Goal: Task Accomplishment & Management: Complete application form

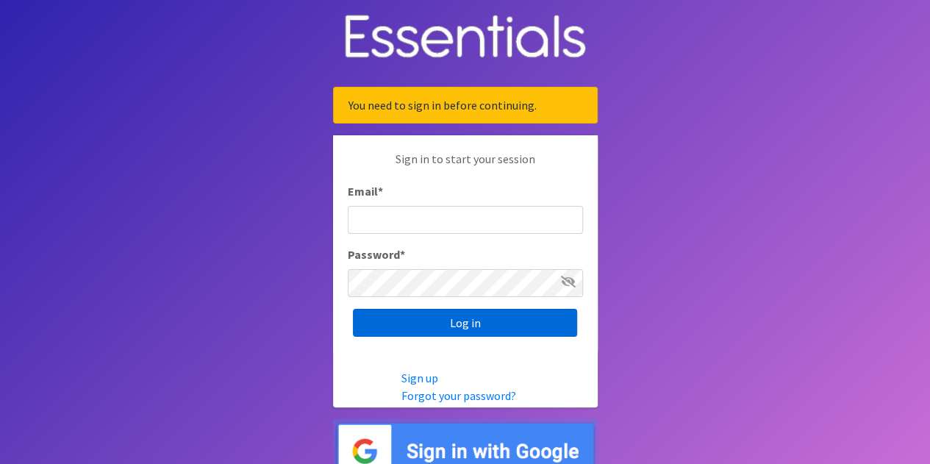
type input "[EMAIL_ADDRESS][DOMAIN_NAME]"
click at [479, 328] on input "Log in" at bounding box center [465, 323] width 224 height 28
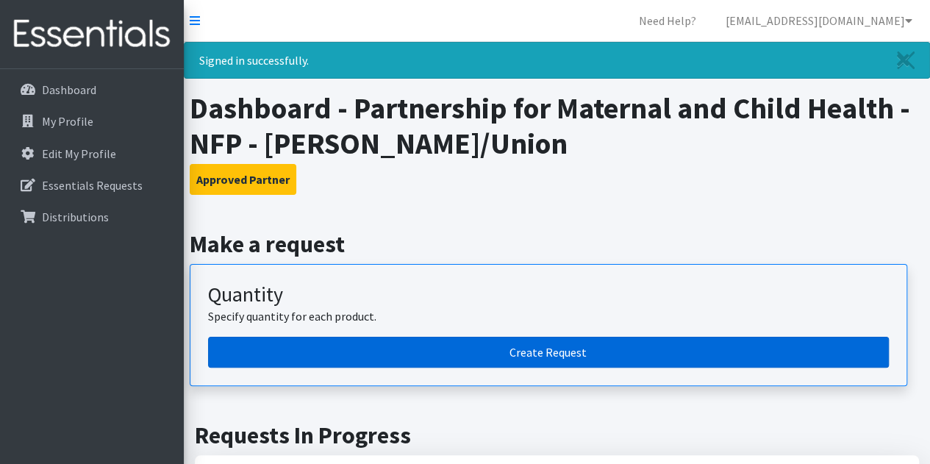
click at [560, 355] on link "Create Request" at bounding box center [548, 352] width 681 height 31
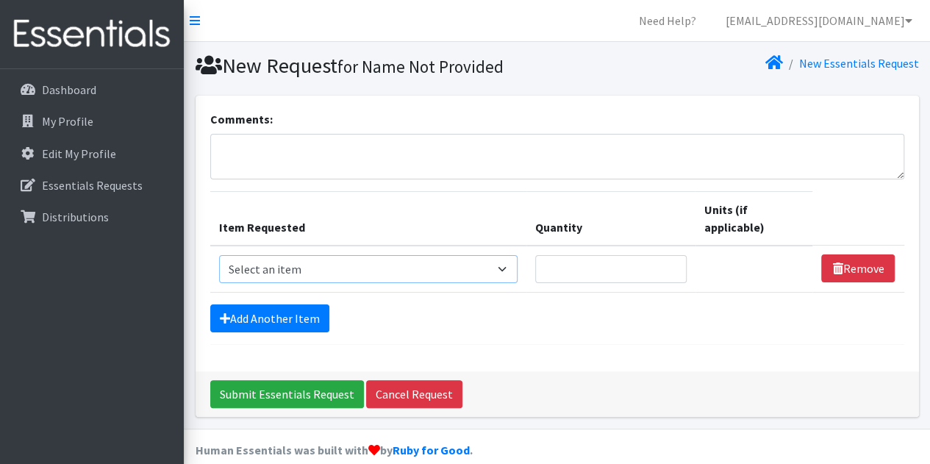
click at [289, 276] on select "Select an item # of Children this order will serve # of Individuals Living in H…" at bounding box center [368, 269] width 299 height 28
select select "13431"
click at [219, 255] on select "Select an item # of Children this order will serve # of Individuals Living in H…" at bounding box center [368, 269] width 299 height 28
click at [581, 259] on input "Quantity" at bounding box center [610, 269] width 151 height 28
click at [672, 263] on input "1" at bounding box center [610, 269] width 151 height 28
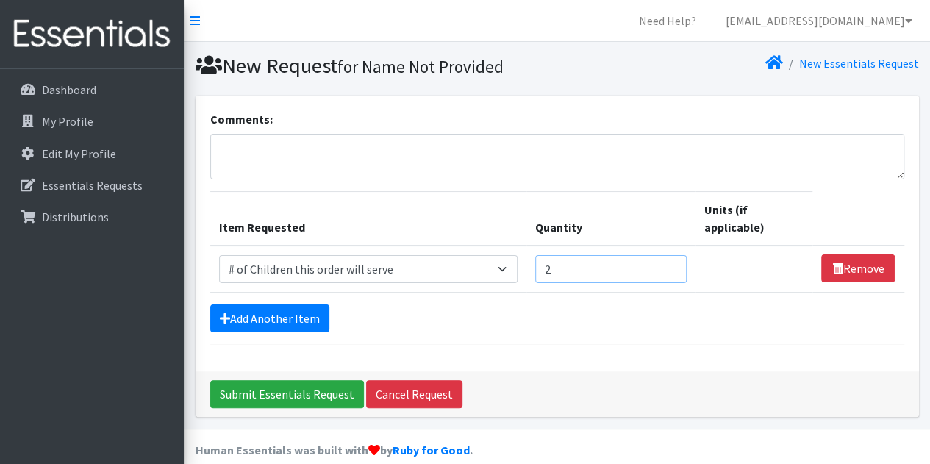
type input "2"
click at [672, 263] on input "2" at bounding box center [610, 269] width 151 height 28
click at [265, 318] on link "Add Another Item" at bounding box center [269, 318] width 119 height 28
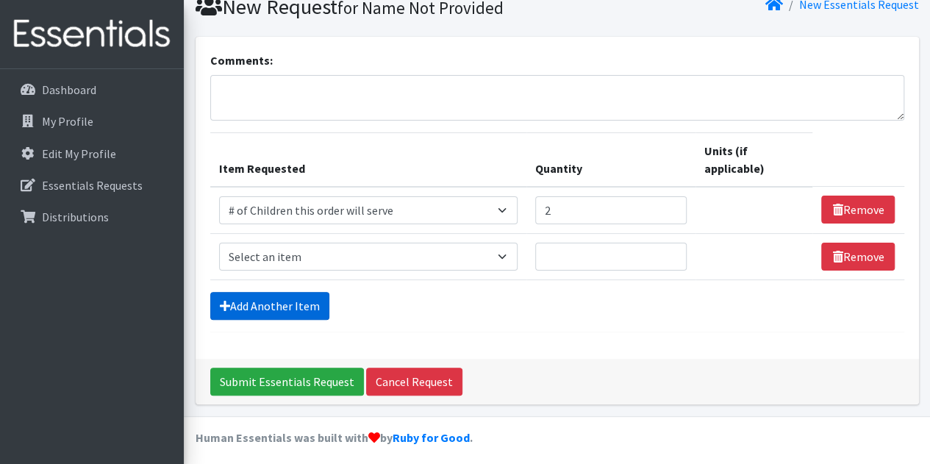
scroll to position [63, 0]
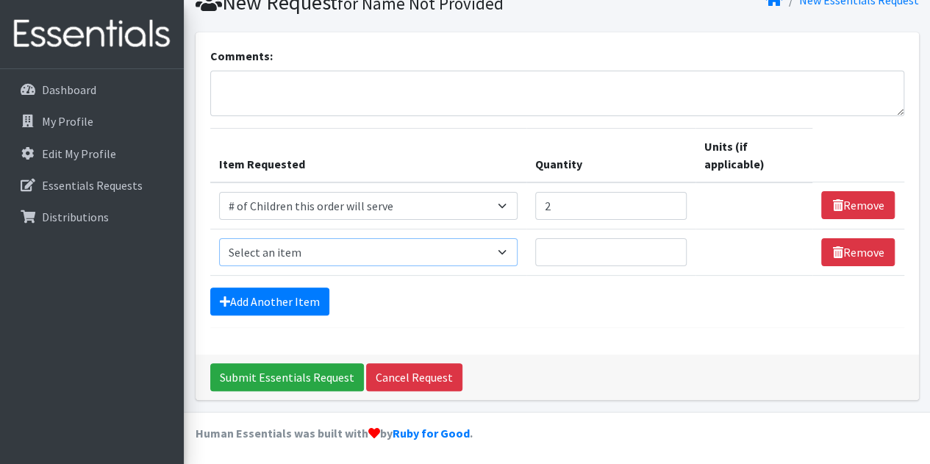
click at [326, 248] on select "Select an item # of Children this order will serve # of Individuals Living in H…" at bounding box center [368, 252] width 299 height 28
select select "6076"
click at [219, 238] on select "Select an item # of Children this order will serve # of Individuals Living in H…" at bounding box center [368, 252] width 299 height 28
click at [648, 247] on input "Quantity" at bounding box center [610, 252] width 151 height 28
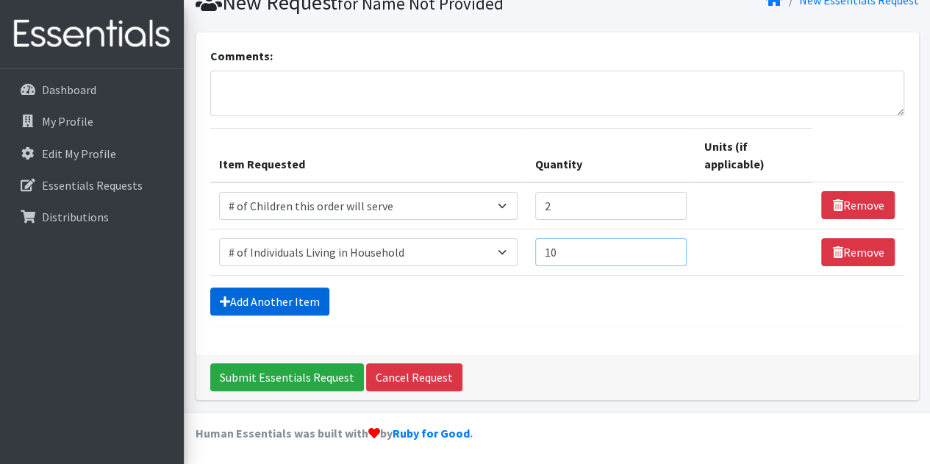
type input "10"
click at [281, 309] on link "Add Another Item" at bounding box center [269, 301] width 119 height 28
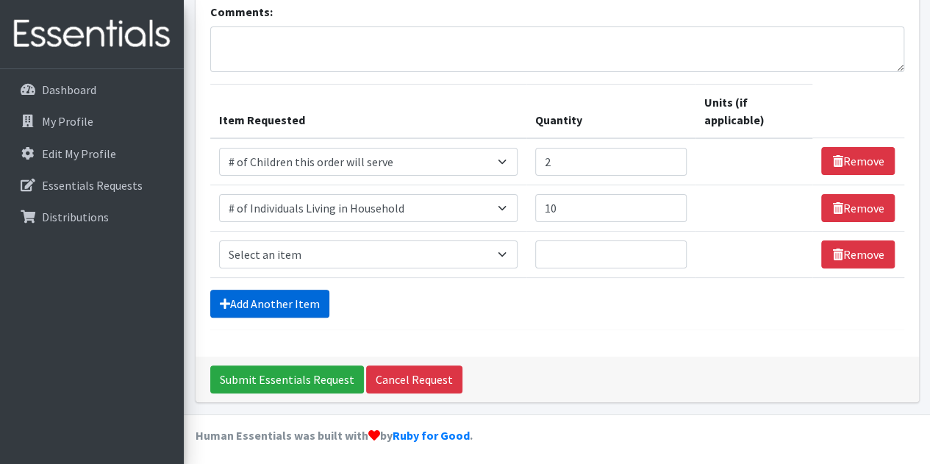
scroll to position [109, 0]
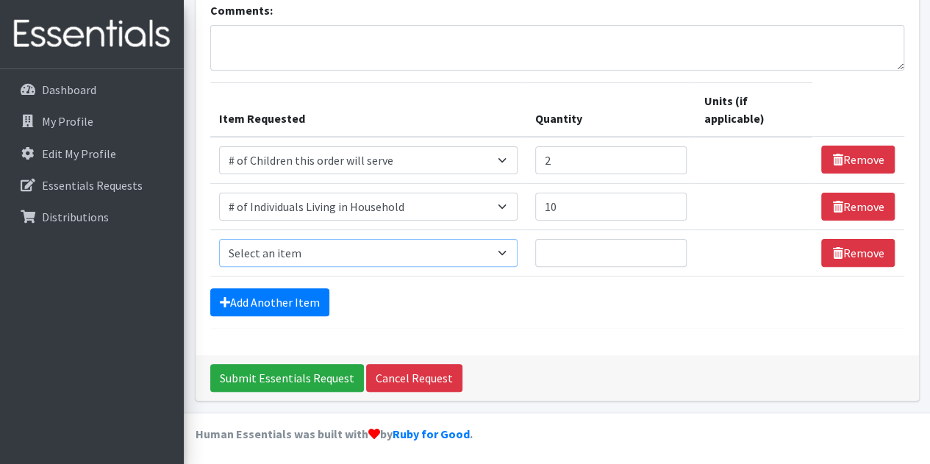
click at [442, 248] on select "Select an item # of Children this order will serve # of Individuals Living in H…" at bounding box center [368, 253] width 299 height 28
select select "7173"
click at [219, 239] on select "Select an item # of Children this order will serve # of Individuals Living in H…" at bounding box center [368, 253] width 299 height 28
type input "1"
click at [675, 247] on input "1" at bounding box center [610, 253] width 151 height 28
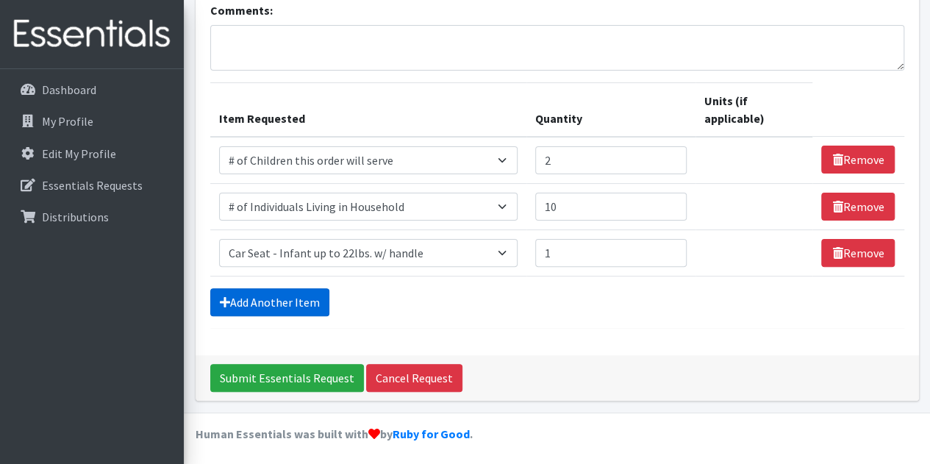
click at [244, 304] on link "Add Another Item" at bounding box center [269, 302] width 119 height 28
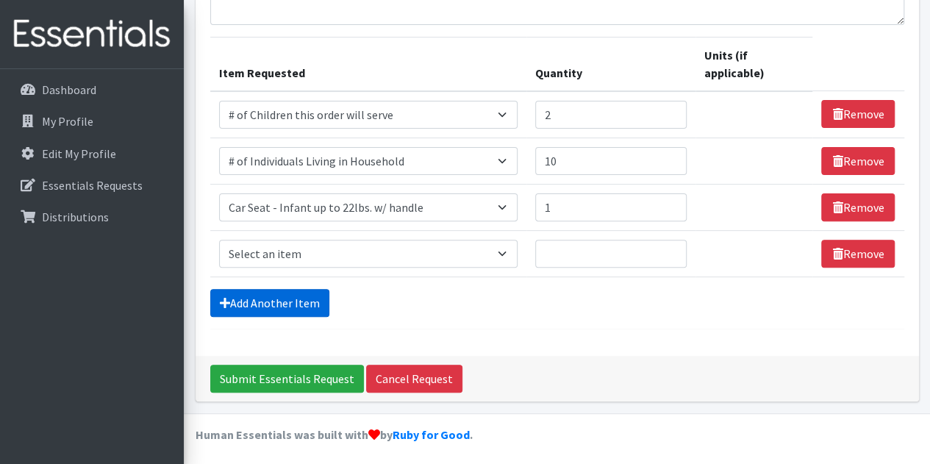
scroll to position [155, 0]
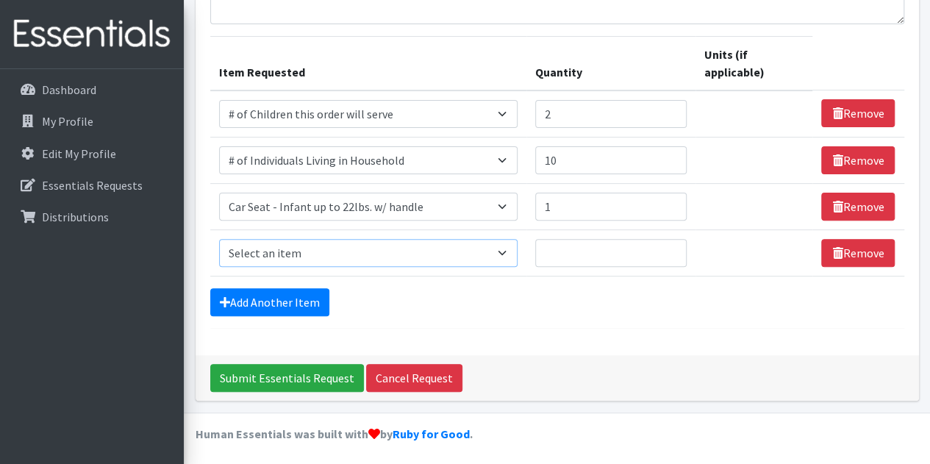
click at [502, 248] on select "Select an item # of Children this order will serve # of Individuals Living in H…" at bounding box center [368, 253] width 299 height 28
select select "11425"
click at [219, 239] on select "Select an item # of Children this order will serve # of Individuals Living in H…" at bounding box center [368, 253] width 299 height 28
type input "1"
click at [671, 246] on input "1" at bounding box center [610, 253] width 151 height 28
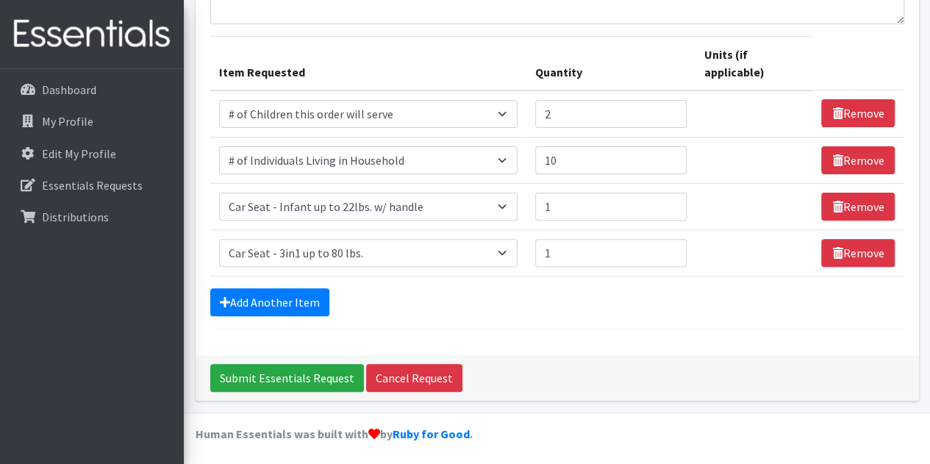
click at [597, 340] on div "Comments: Item Requested Quantity Units (if applicable) Item Requested Select a…" at bounding box center [557, 147] width 723 height 415
click at [303, 304] on link "Add Another Item" at bounding box center [269, 302] width 119 height 28
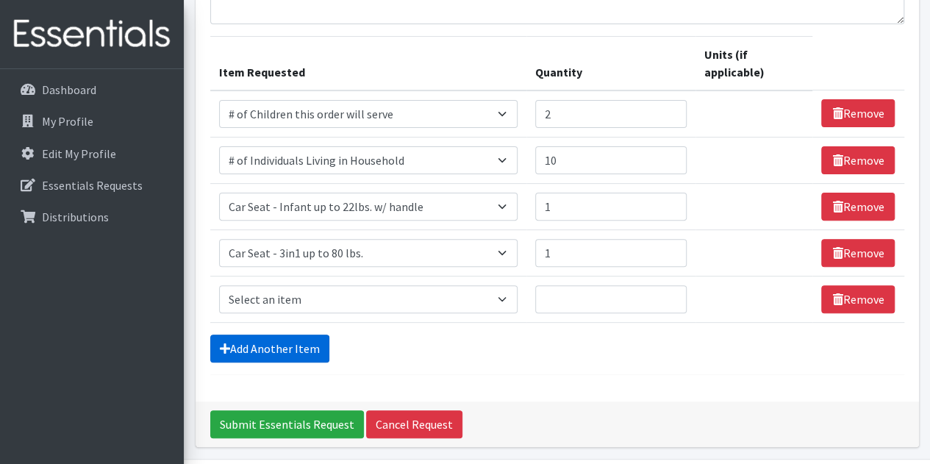
scroll to position [201, 0]
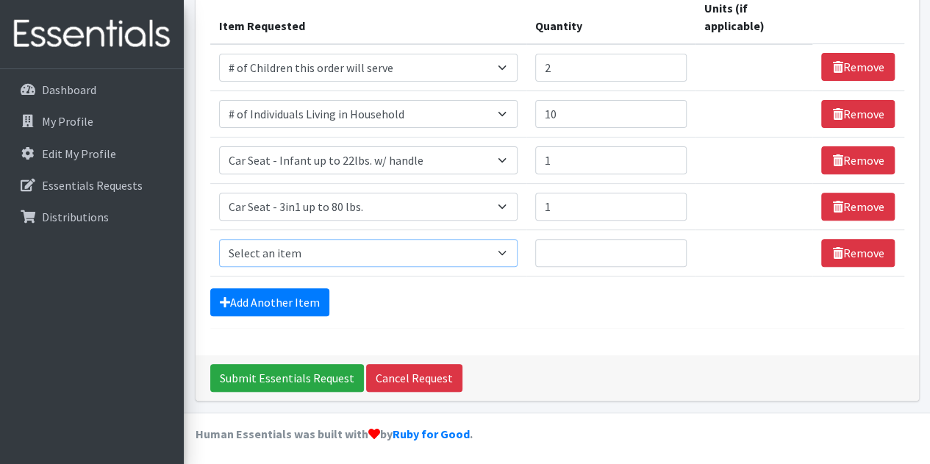
click at [329, 257] on select "Select an item # of Children this order will serve # of Individuals Living in H…" at bounding box center [368, 253] width 299 height 28
select select "1968"
click at [219, 239] on select "Select an item # of Children this order will serve # of Individuals Living in H…" at bounding box center [368, 253] width 299 height 28
type input "1"
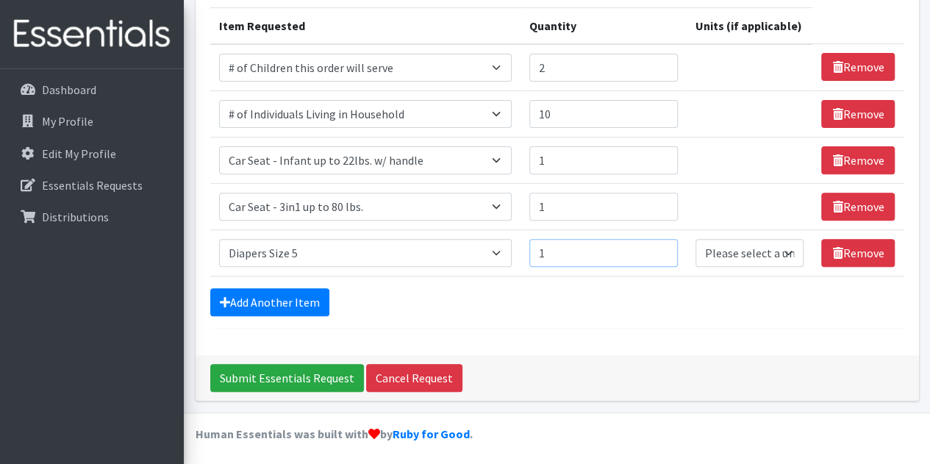
click at [663, 245] on input "1" at bounding box center [603, 253] width 149 height 28
click at [748, 252] on select "Please select a unit units Packs" at bounding box center [750, 253] width 108 height 28
select select "Pack"
click at [696, 239] on select "Please select a unit units Packs" at bounding box center [750, 253] width 108 height 28
click at [726, 315] on form "Comments: Item Requested Quantity Units (if applicable) Item Requested Select a…" at bounding box center [557, 127] width 694 height 402
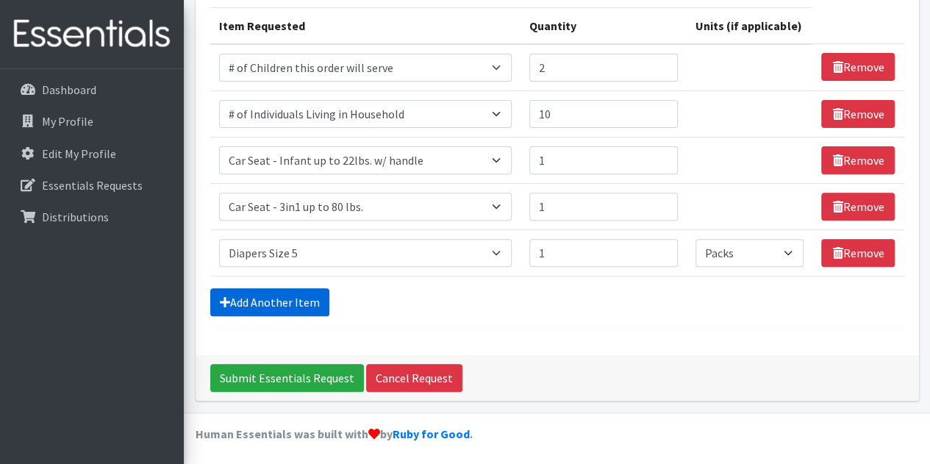
click at [273, 294] on link "Add Another Item" at bounding box center [269, 302] width 119 height 28
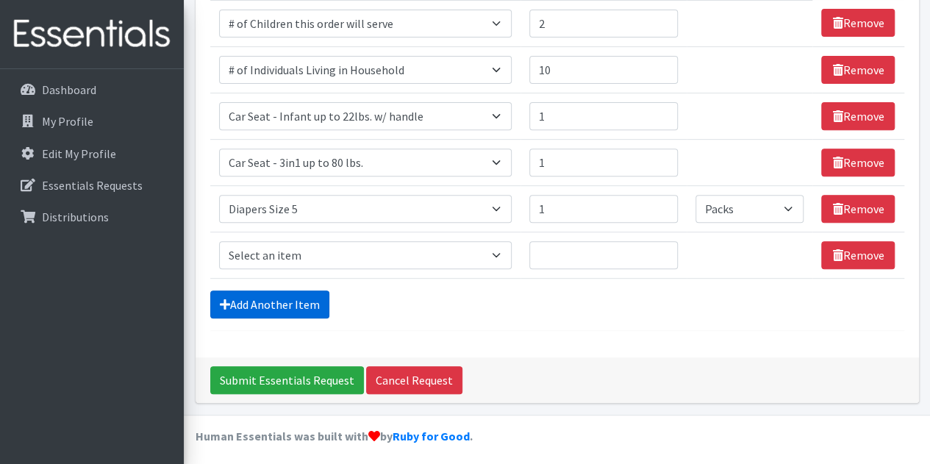
scroll to position [229, 0]
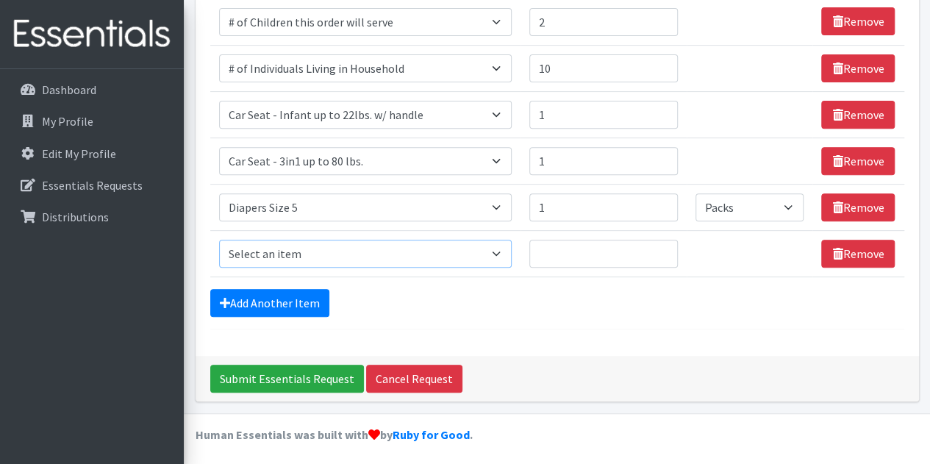
click at [498, 254] on select "Select an item # of Children this order will serve # of Individuals Living in H…" at bounding box center [365, 254] width 293 height 28
select select "1929"
click at [219, 240] on select "Select an item # of Children this order will serve # of Individuals Living in H…" at bounding box center [365, 254] width 293 height 28
click at [665, 245] on input "1" at bounding box center [603, 254] width 149 height 28
type input "2"
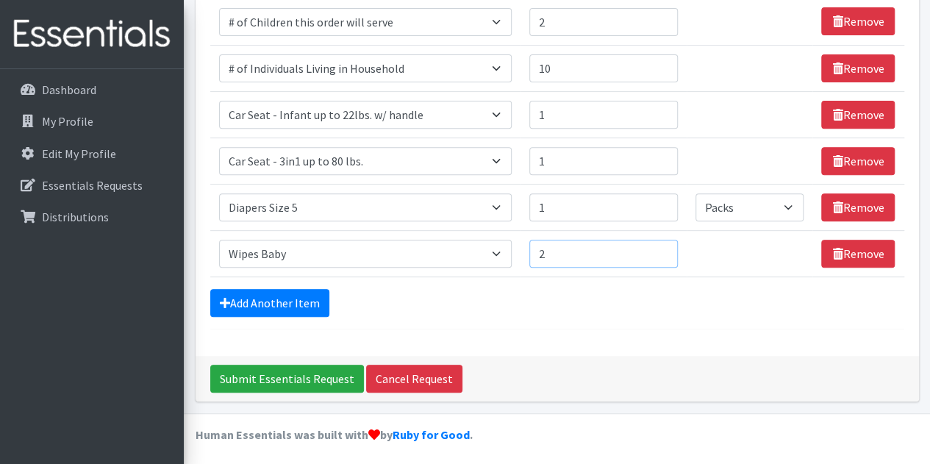
click at [665, 245] on input "2" at bounding box center [603, 254] width 149 height 28
click at [580, 302] on div "Add Another Item" at bounding box center [557, 303] width 694 height 28
click at [300, 297] on link "Add Another Item" at bounding box center [269, 303] width 119 height 28
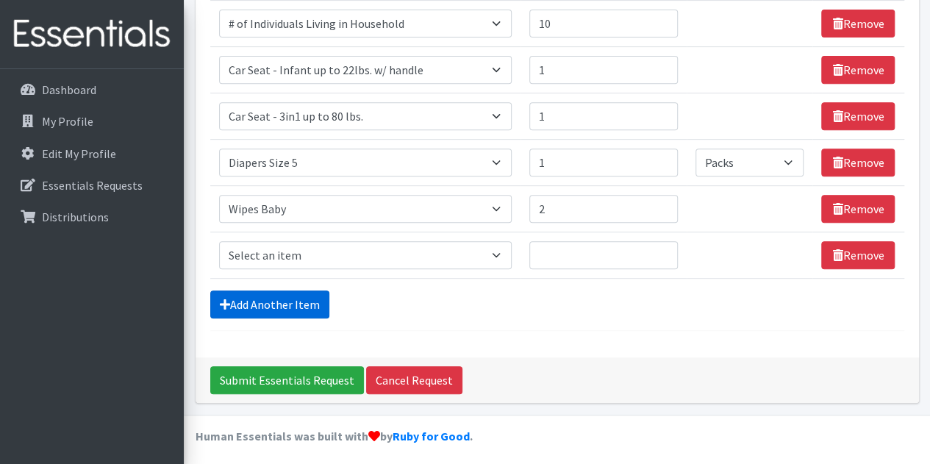
scroll to position [276, 0]
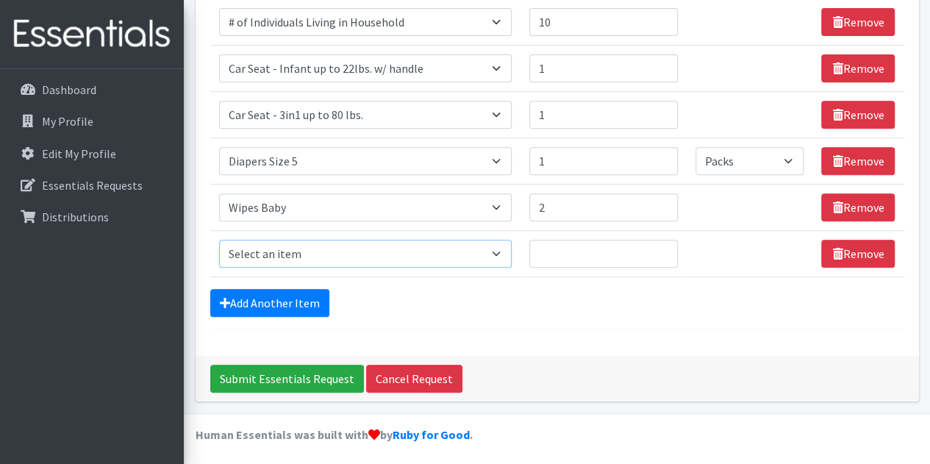
click at [356, 245] on select "Select an item # of Children this order will serve # of Individuals Living in H…" at bounding box center [365, 254] width 293 height 28
select select "5659"
click at [219, 240] on select "Select an item # of Children this order will serve # of Individuals Living in H…" at bounding box center [365, 254] width 293 height 28
click at [666, 246] on input "1" at bounding box center [603, 254] width 149 height 28
type input "2"
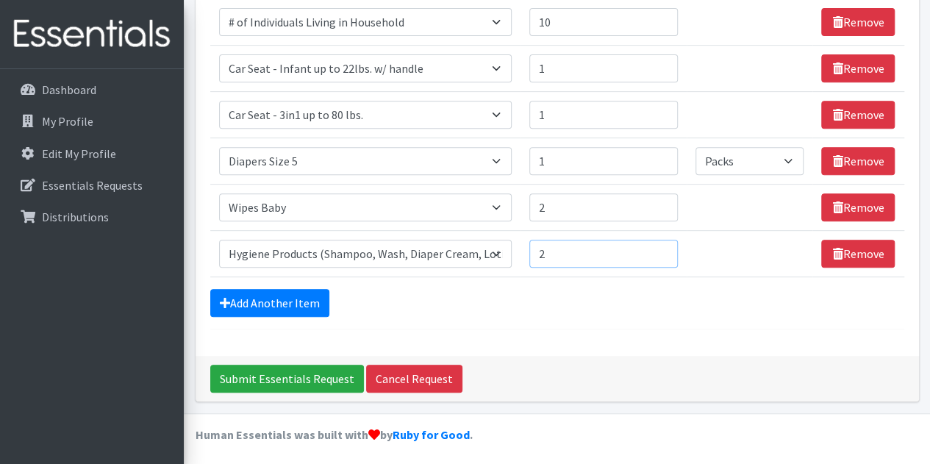
click at [666, 246] on input "2" at bounding box center [603, 254] width 149 height 28
click at [250, 301] on link "Add Another Item" at bounding box center [269, 303] width 119 height 28
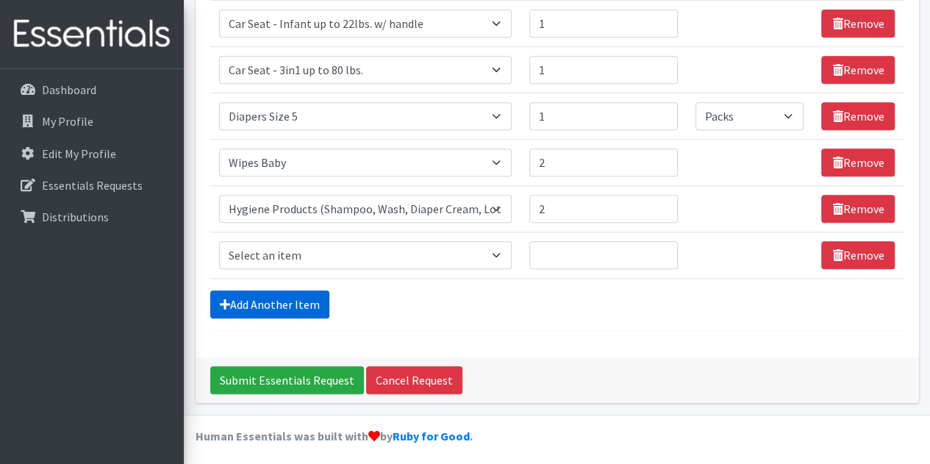
scroll to position [322, 0]
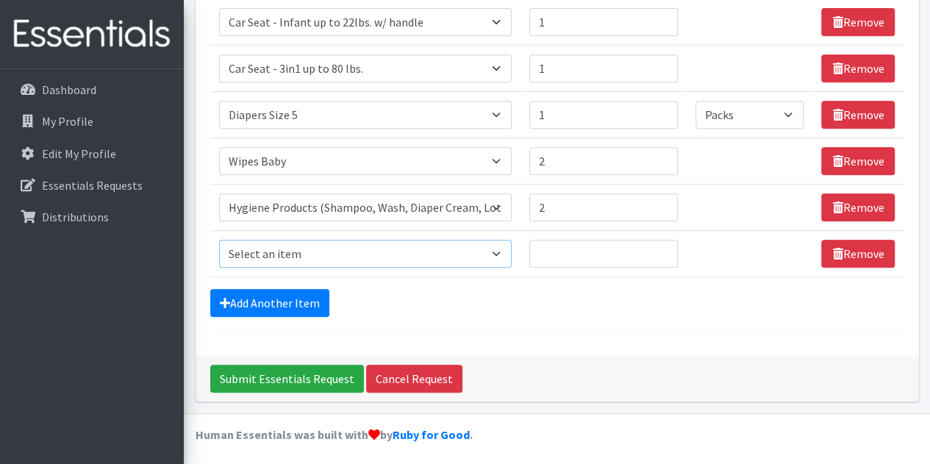
click at [334, 250] on select "Select an item # of Children this order will serve # of Individuals Living in H…" at bounding box center [365, 254] width 293 height 28
select select "1966"
click at [219, 240] on select "Select an item # of Children this order will serve # of Individuals Living in H…" at bounding box center [365, 254] width 293 height 28
type input "1"
click at [662, 243] on input "1" at bounding box center [603, 254] width 149 height 28
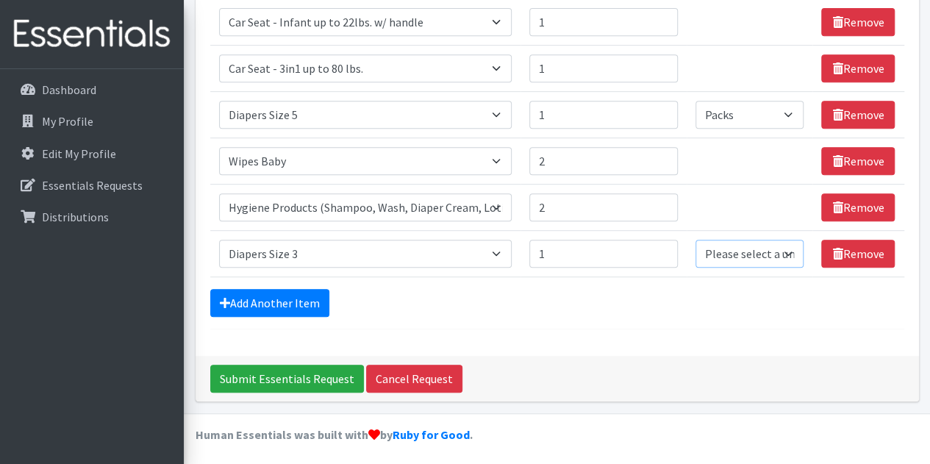
click at [790, 248] on select "Please select a unit units Packs" at bounding box center [750, 254] width 108 height 28
click at [696, 240] on select "Please select a unit units Packs" at bounding box center [750, 254] width 108 height 28
click at [787, 242] on select "Please select a unit units Packs" at bounding box center [750, 254] width 108 height 28
select select "Pack"
click at [696, 240] on select "Please select a unit units Packs" at bounding box center [750, 254] width 108 height 28
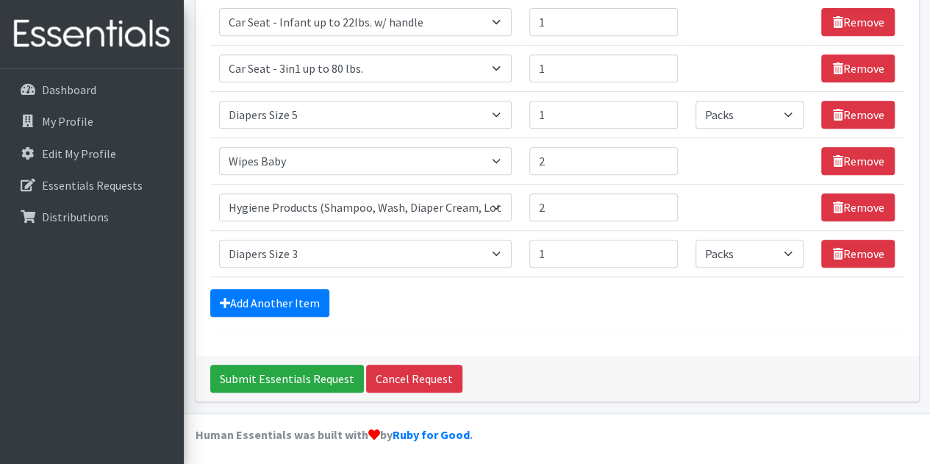
click at [726, 317] on form "Comments: Item Requested Quantity Units (if applicable) Item Requested Select a…" at bounding box center [557, 58] width 694 height 541
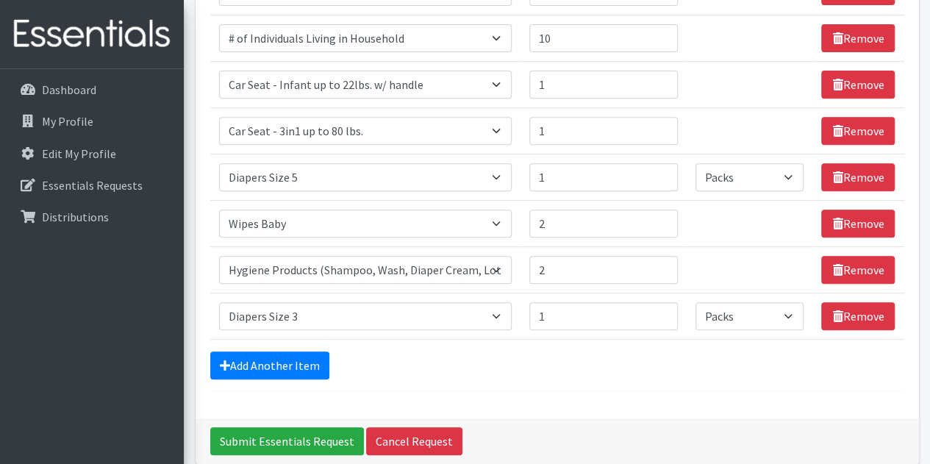
scroll to position [254, 0]
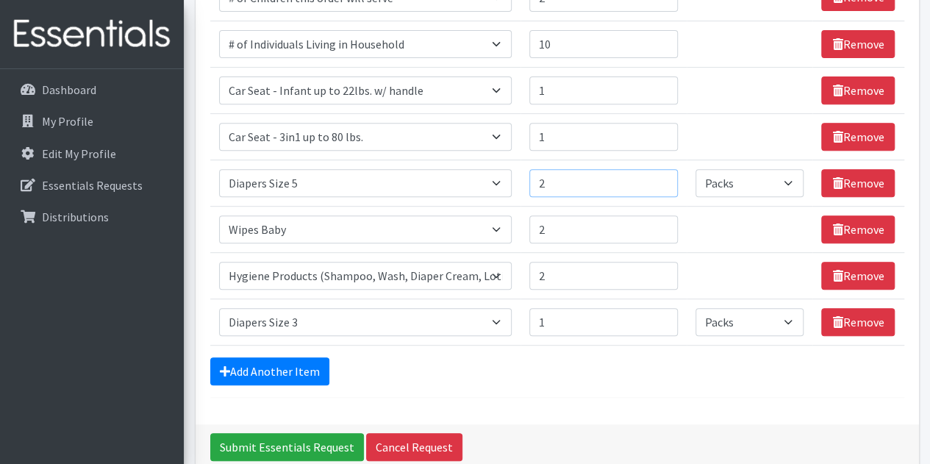
type input "2"
click at [663, 177] on input "2" at bounding box center [603, 183] width 149 height 28
click at [744, 248] on td "Unit units" at bounding box center [750, 229] width 126 height 46
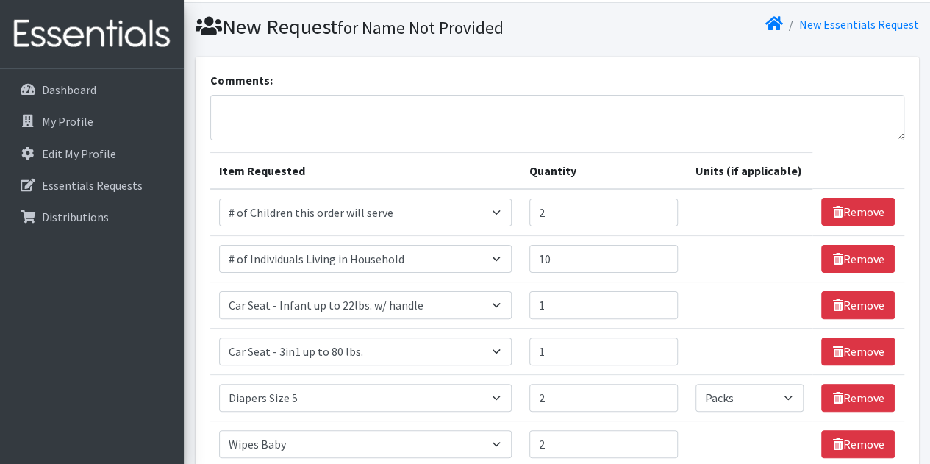
scroll to position [0, 0]
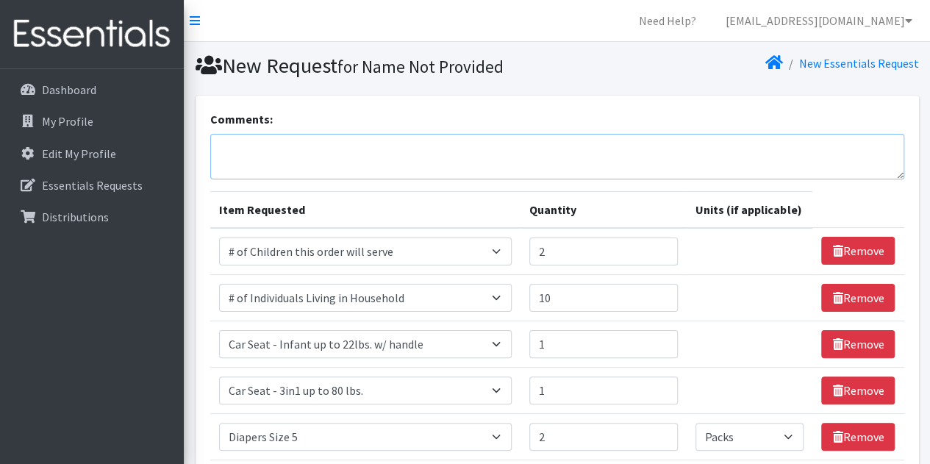
click at [474, 155] on textarea "Comments:" at bounding box center [557, 157] width 694 height 46
type textarea "B"
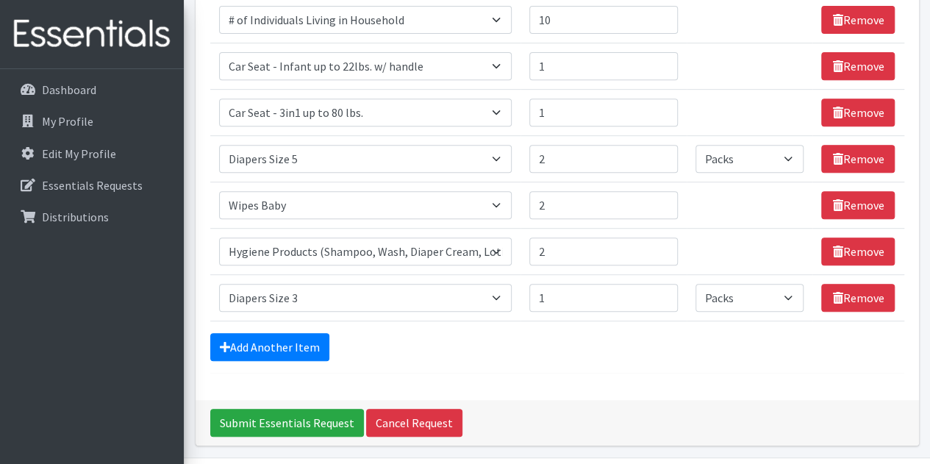
scroll to position [312, 0]
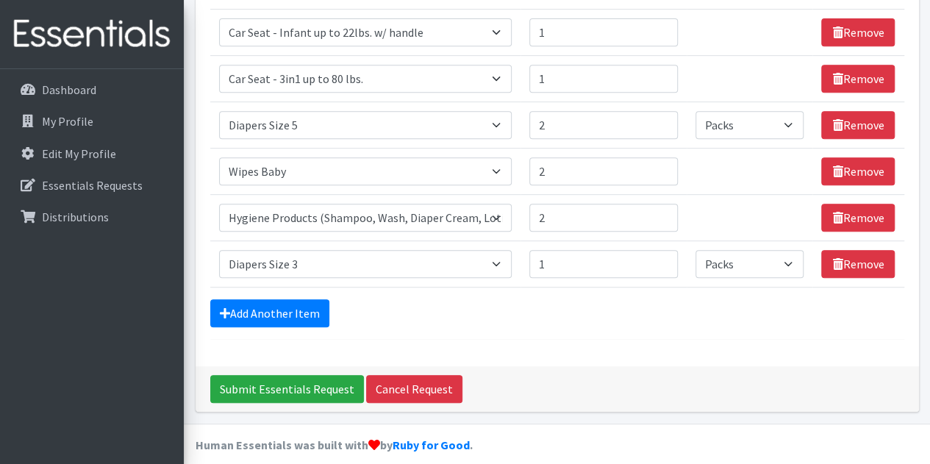
type textarea "Julissa Encalada- 201-344-3074 - jencalada@pmch.org. Body wash/body lotion. Tha…"
click at [321, 388] on input "Submit Essentials Request" at bounding box center [287, 389] width 154 height 28
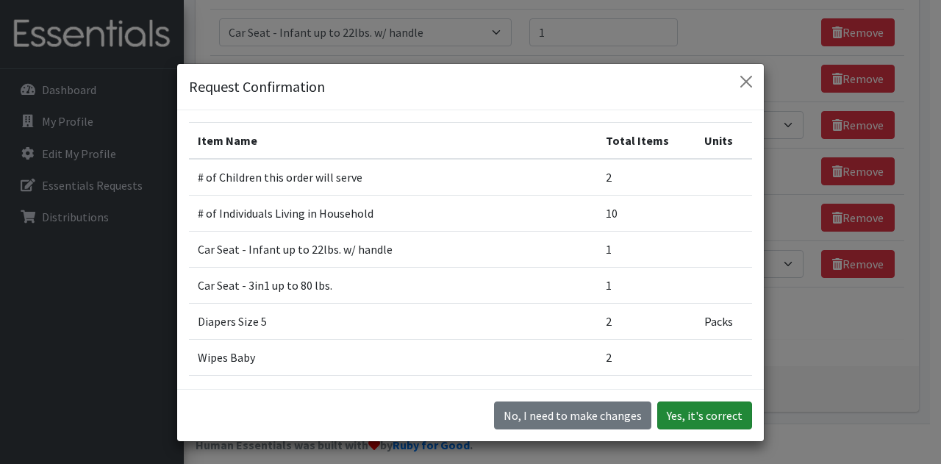
click at [687, 411] on button "Yes, it's correct" at bounding box center [704, 415] width 95 height 28
